Goal: Register for event/course

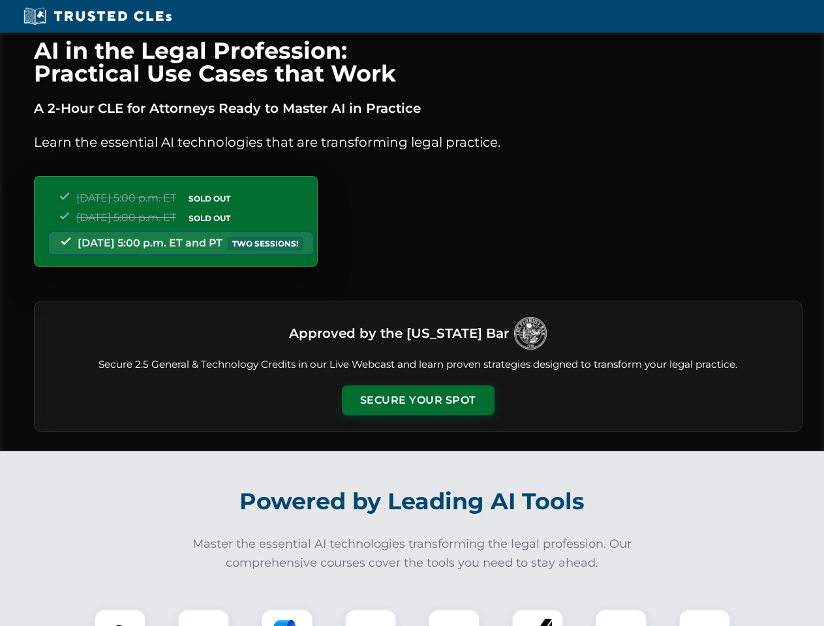
click at [417, 400] on button "Secure Your Spot" at bounding box center [418, 400] width 153 height 30
click at [120, 618] on img at bounding box center [120, 635] width 38 height 38
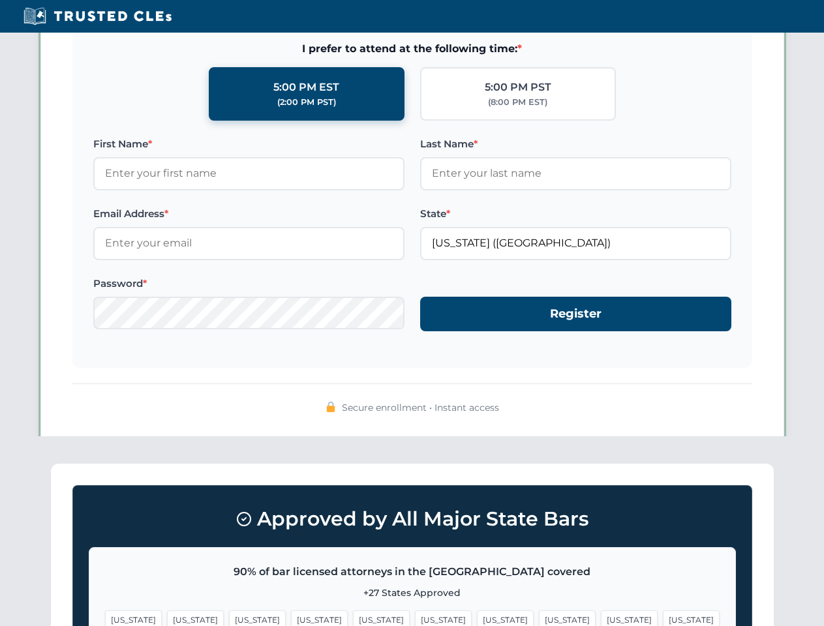
click at [477, 618] on span "[US_STATE]" at bounding box center [505, 619] width 57 height 19
click at [601, 618] on span "[US_STATE]" at bounding box center [629, 619] width 57 height 19
